Goal: Find contact information: Find contact information

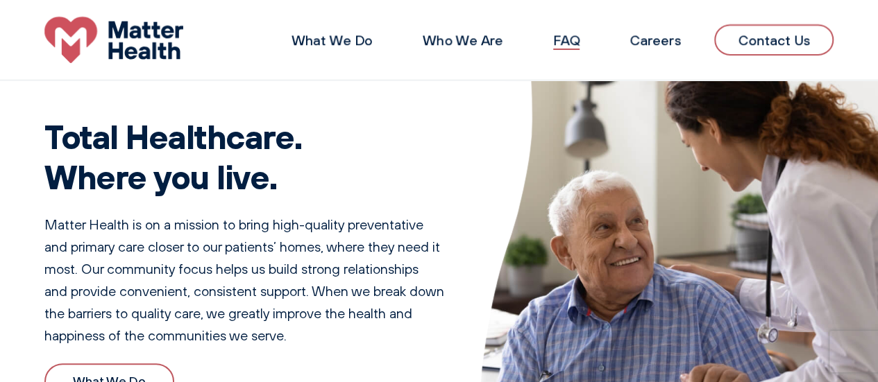
click at [562, 42] on link "FAQ" at bounding box center [566, 39] width 26 height 17
click at [670, 42] on link "Careers" at bounding box center [654, 39] width 51 height 17
click at [746, 35] on link "Contact Us" at bounding box center [773, 39] width 119 height 31
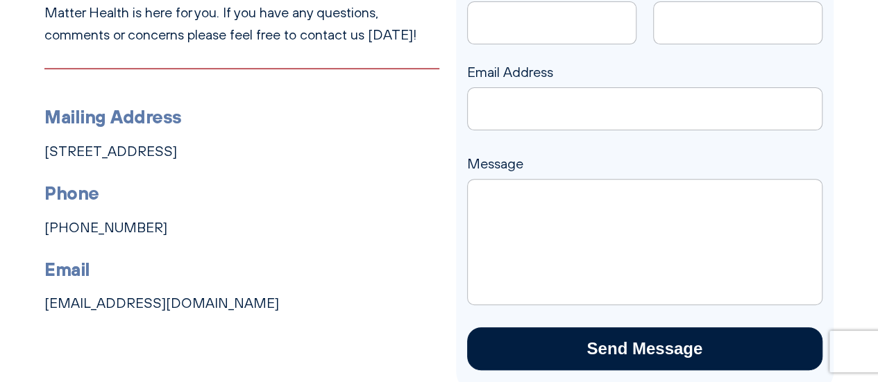
scroll to position [208, 0]
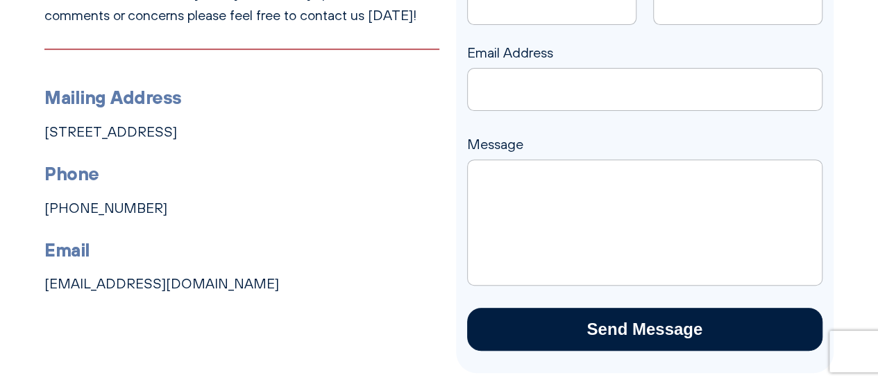
drag, startPoint x: 36, startPoint y: 286, endPoint x: 243, endPoint y: 285, distance: 206.7
click at [243, 285] on div "Have Some Questions? Matter Health is here for you. If you have any questions, …" at bounding box center [439, 156] width 878 height 434
copy link "support@matterhealthcare.com"
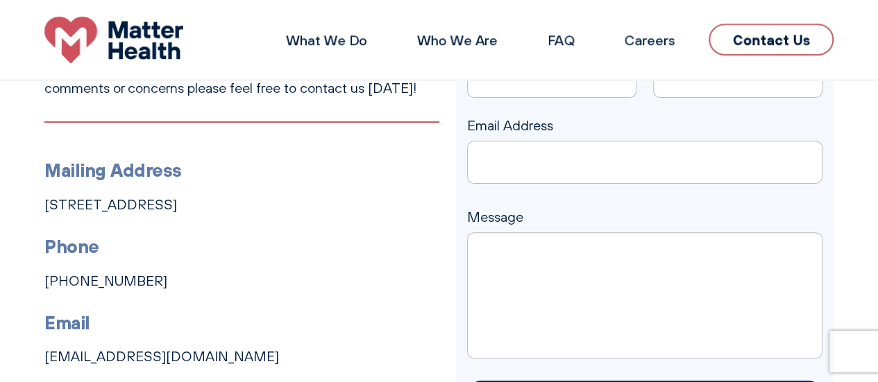
scroll to position [0, 0]
